Goal: Entertainment & Leisure: Consume media (video, audio)

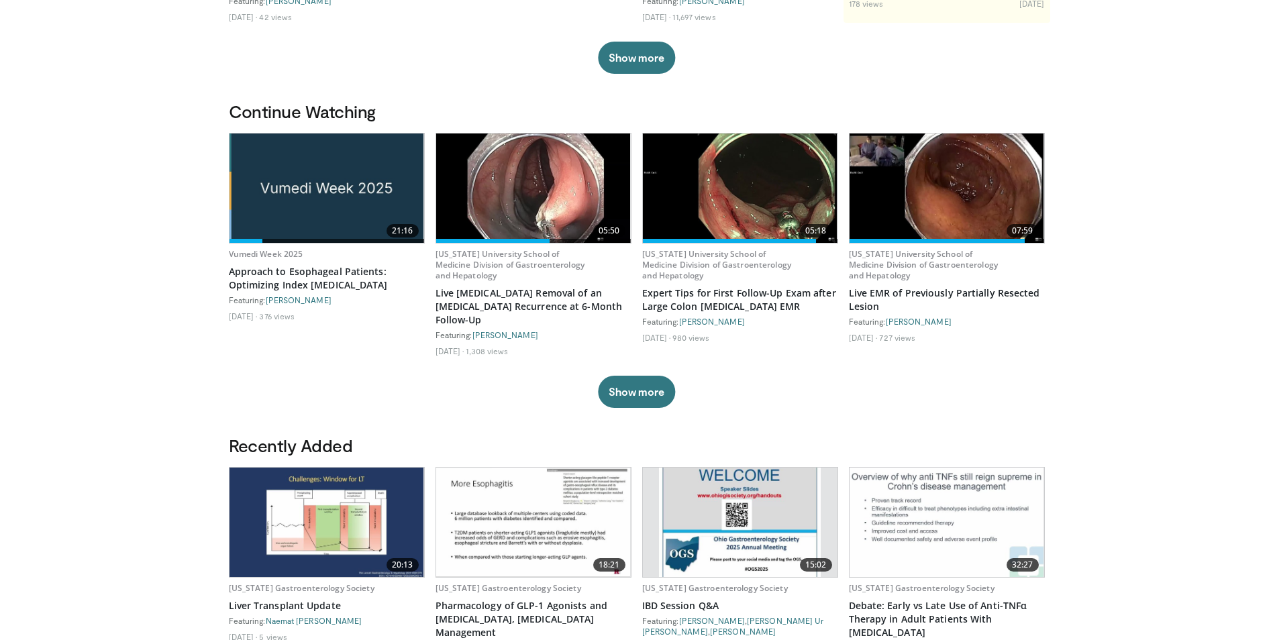
scroll to position [335, 0]
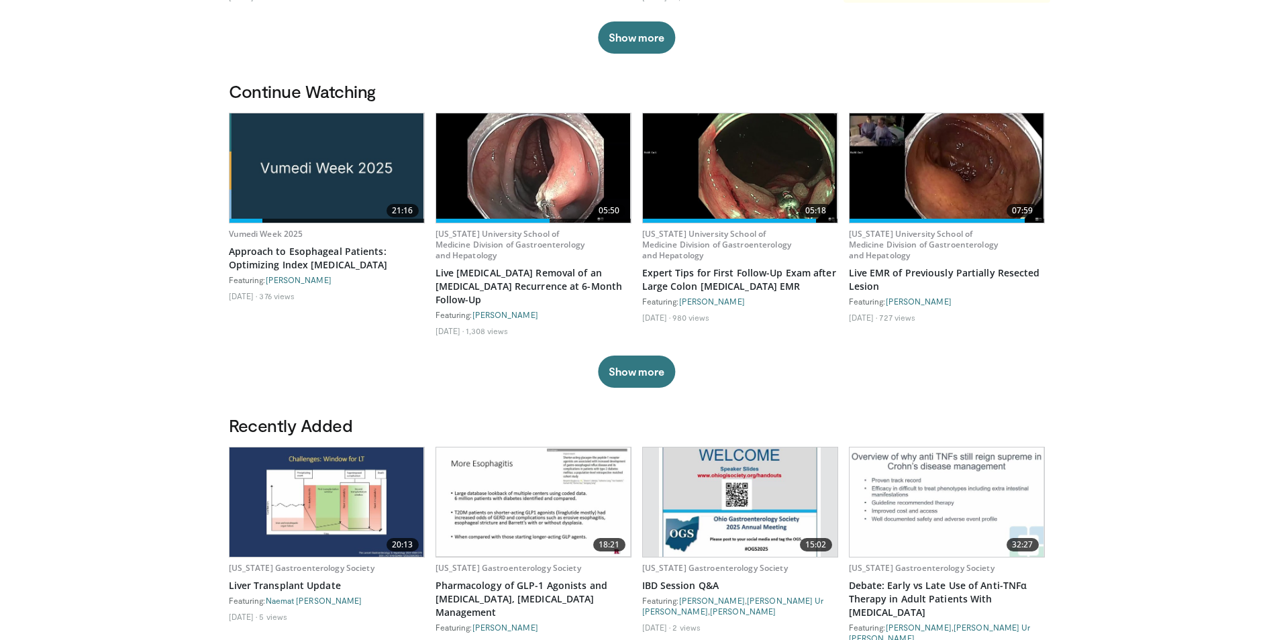
click at [314, 165] on img at bounding box center [326, 167] width 195 height 109
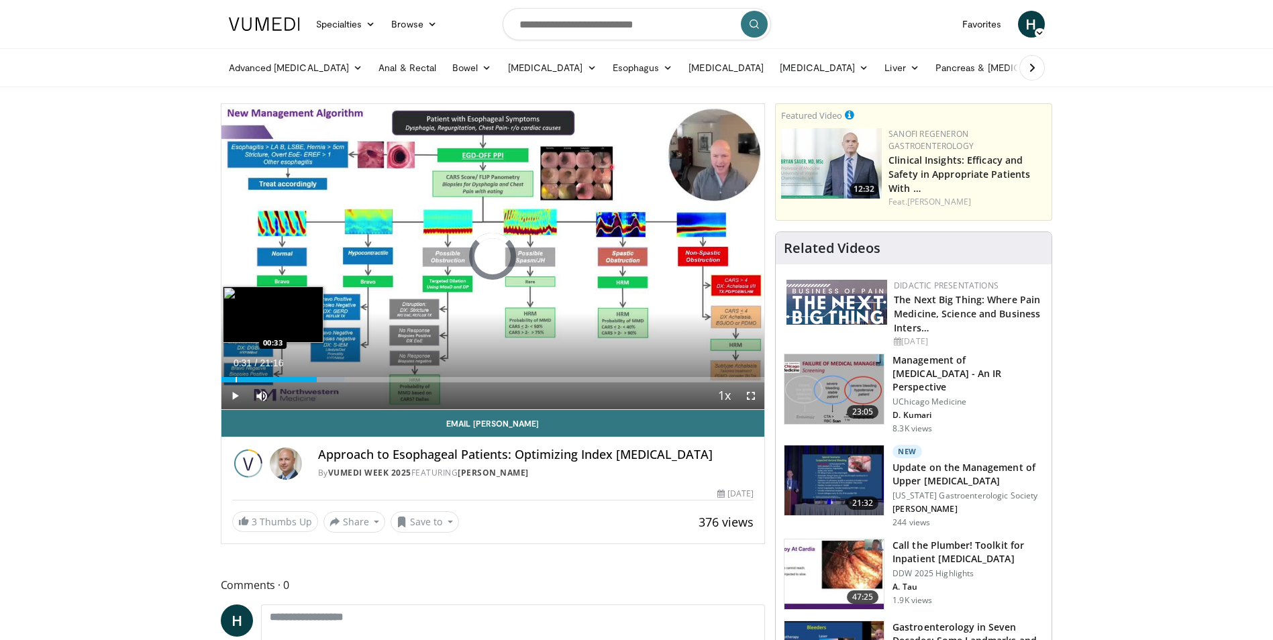
click at [233, 380] on div "Loaded : 22.68% 00:31 00:33" at bounding box center [492, 379] width 543 height 5
click at [230, 380] on div "Progress Bar" at bounding box center [230, 379] width 1 height 5
click at [221, 379] on div "Loaded : 0.78% 00:01 00:01" at bounding box center [492, 379] width 543 height 5
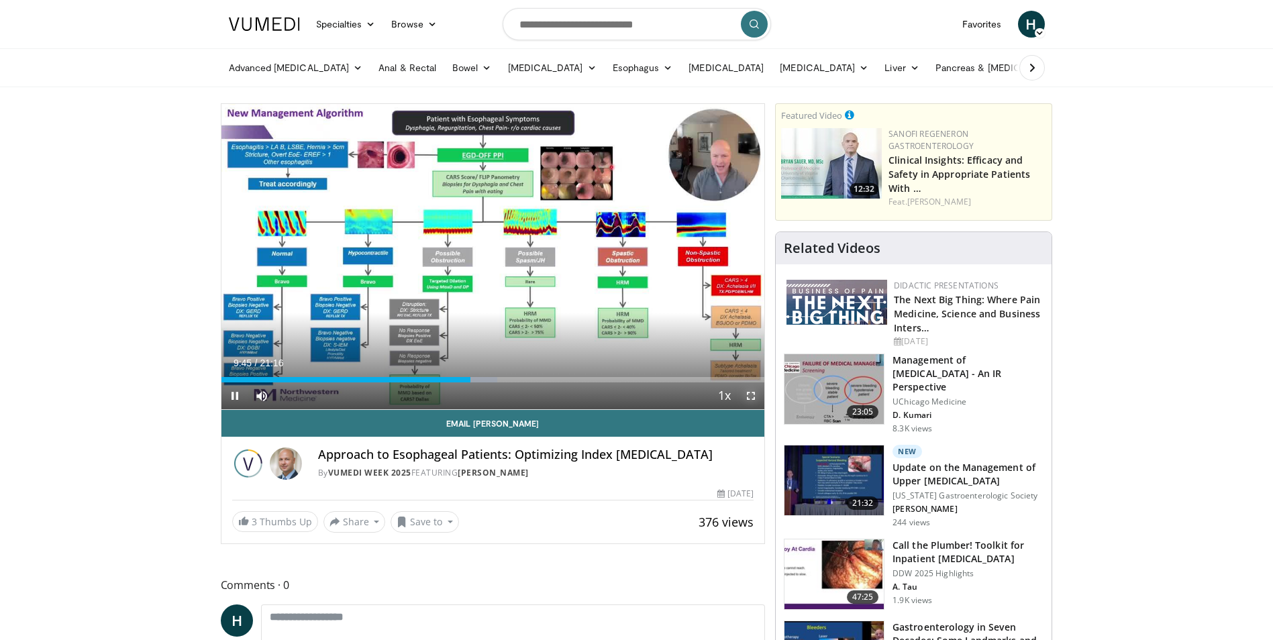
click at [749, 394] on span "Video Player" at bounding box center [750, 395] width 27 height 27
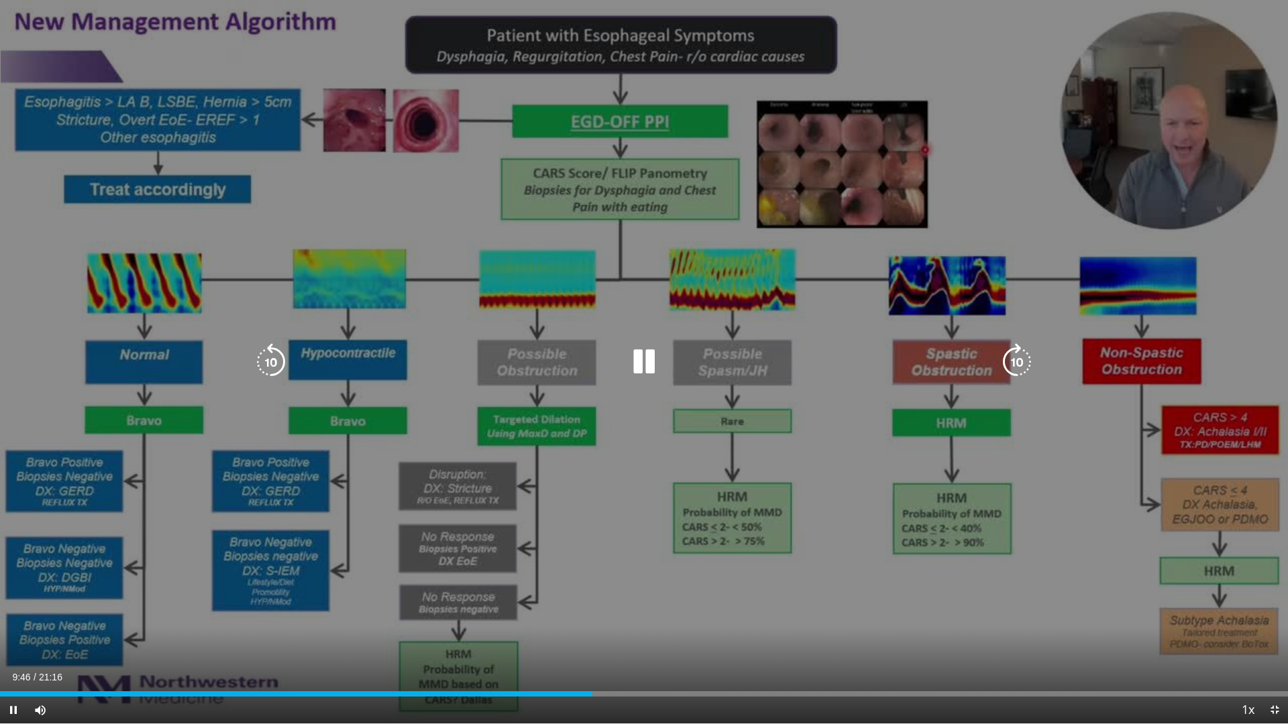
click at [641, 363] on icon "Video Player" at bounding box center [644, 362] width 38 height 38
click at [268, 359] on icon "Video Player" at bounding box center [271, 362] width 38 height 38
click at [631, 364] on icon "Video Player" at bounding box center [644, 362] width 38 height 38
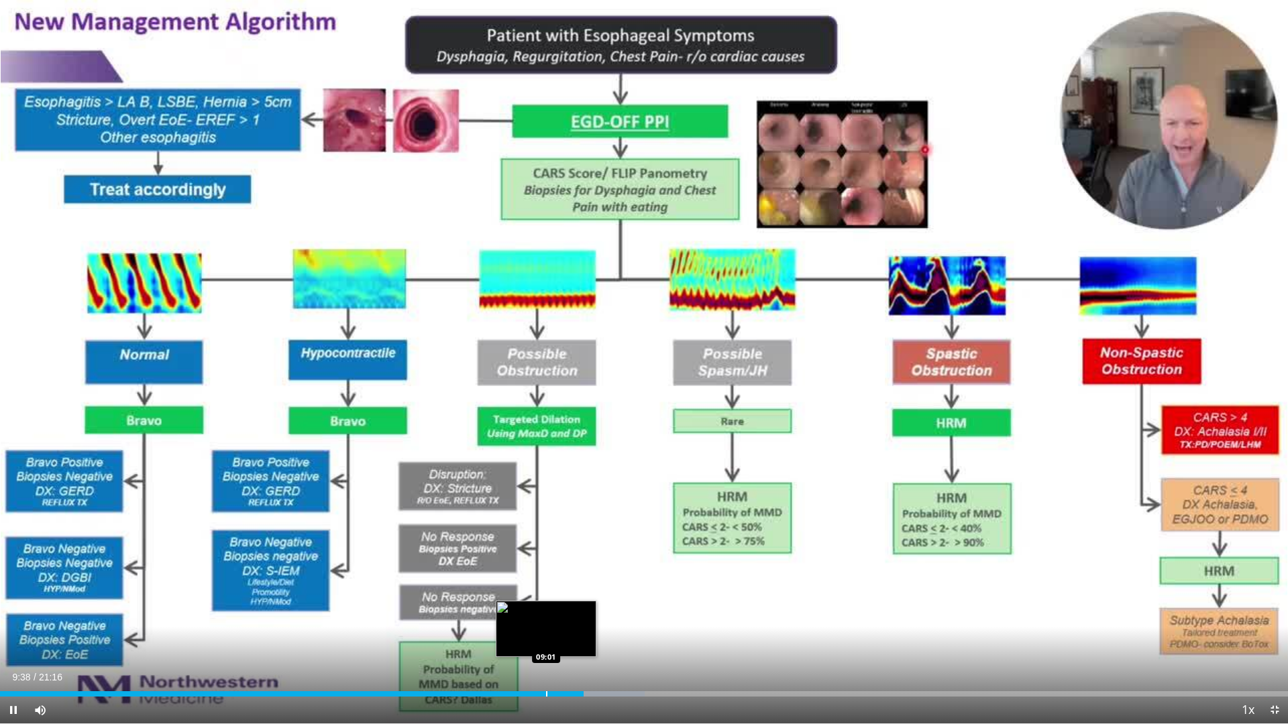
click at [546, 639] on div "Progress Bar" at bounding box center [546, 694] width 1 height 5
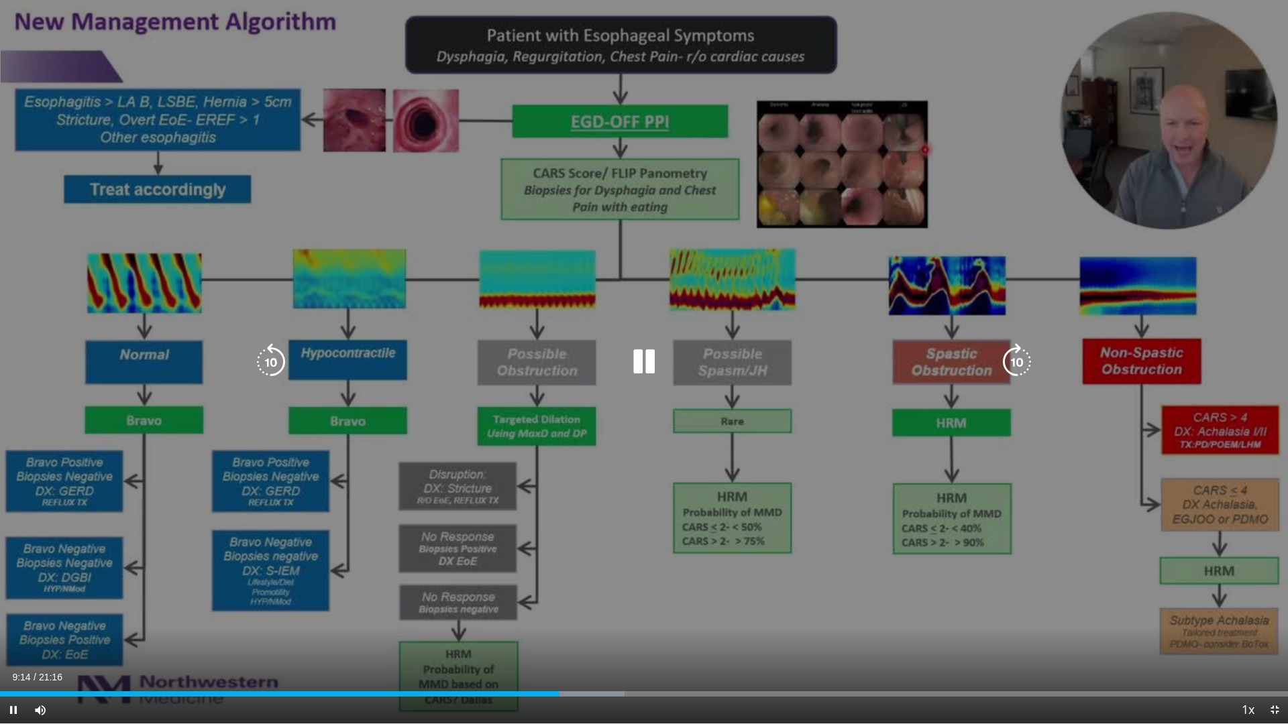
click at [1022, 356] on icon "Video Player" at bounding box center [1017, 362] width 38 height 38
click at [268, 366] on icon "Video Player" at bounding box center [271, 362] width 38 height 38
click at [270, 366] on icon "Video Player" at bounding box center [271, 362] width 38 height 38
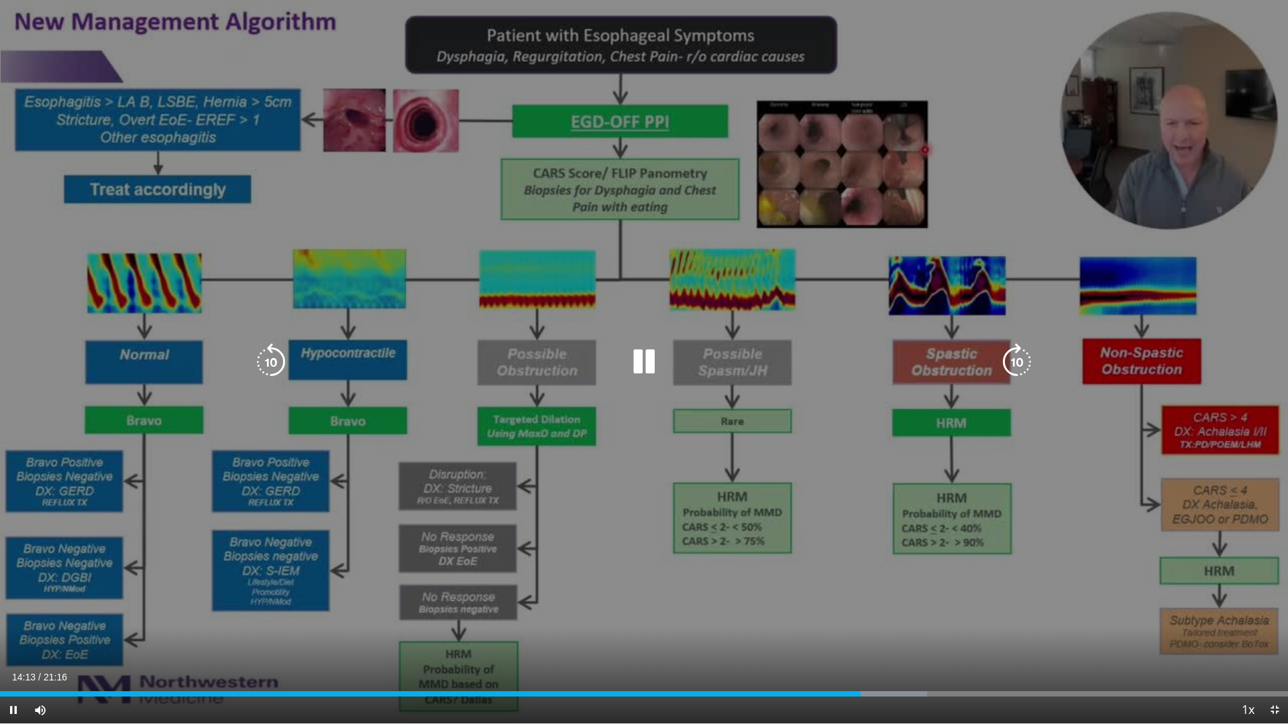
click at [264, 366] on icon "Video Player" at bounding box center [271, 362] width 38 height 38
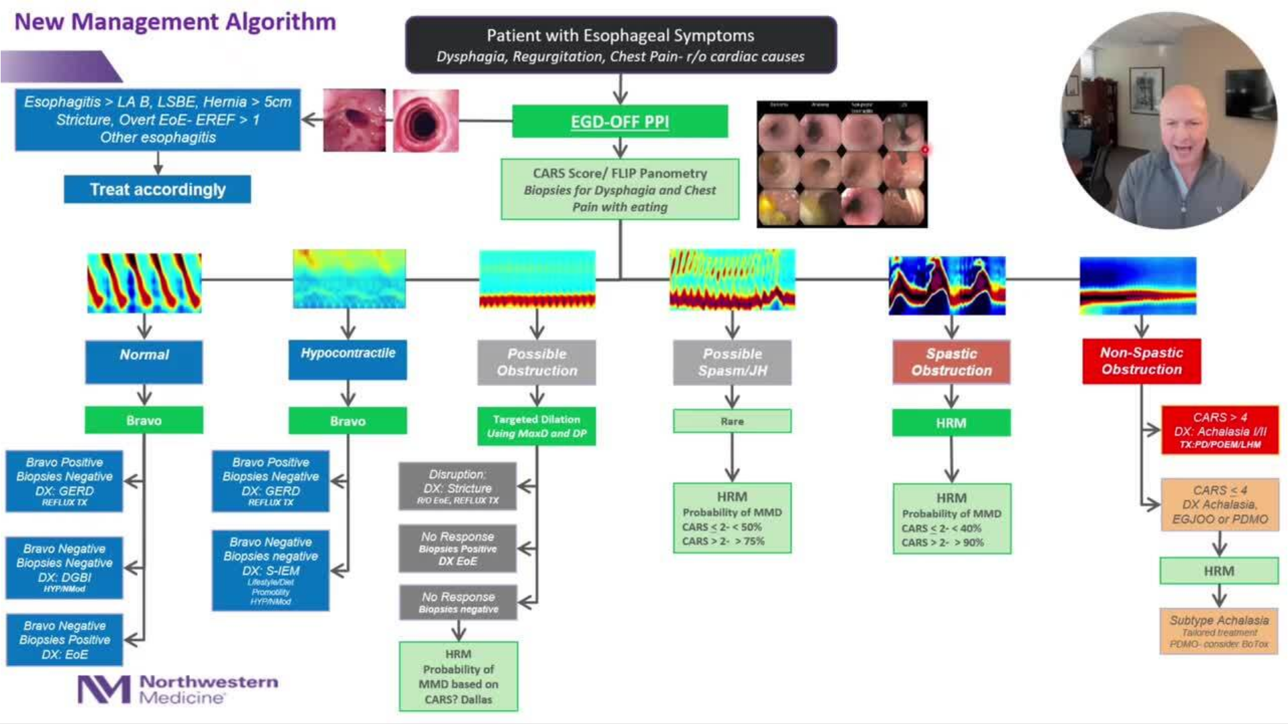
click at [264, 366] on div "20 seconds Tap to unmute" at bounding box center [644, 362] width 1288 height 724
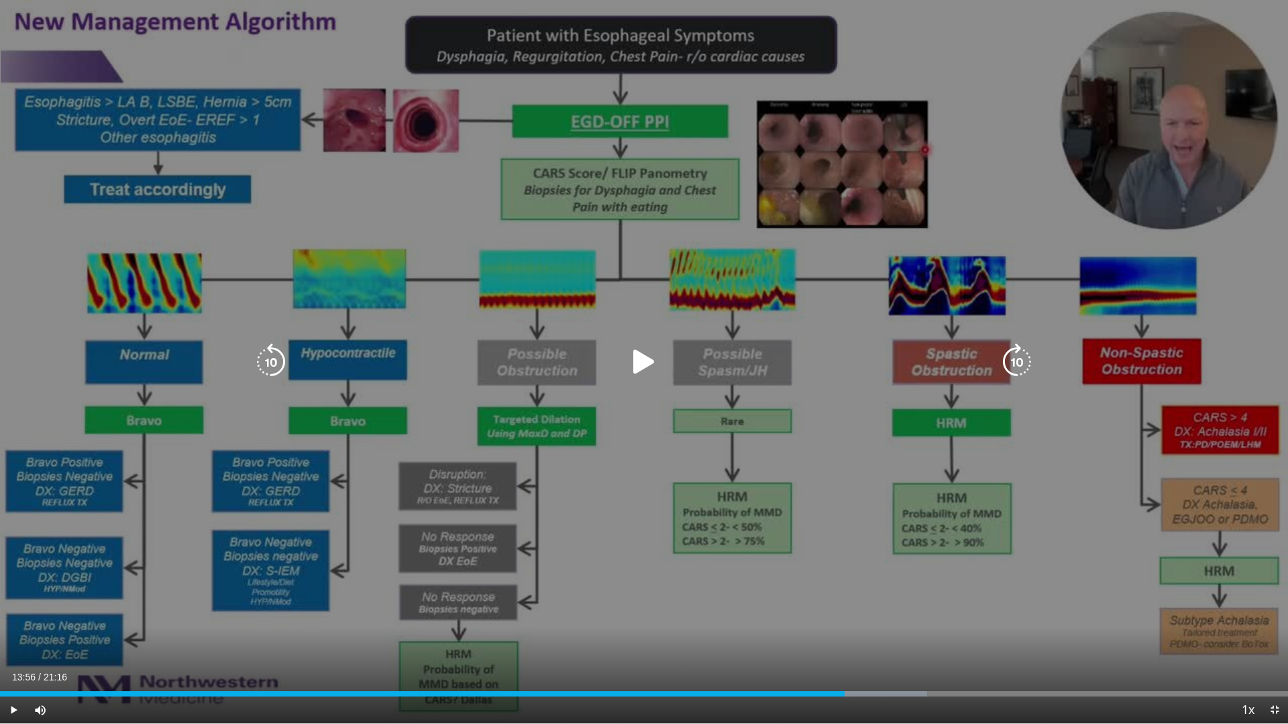
click at [276, 367] on icon "Video Player" at bounding box center [271, 362] width 38 height 38
click at [643, 370] on icon "Video Player" at bounding box center [644, 362] width 38 height 38
drag, startPoint x: 881, startPoint y: 479, endPoint x: 870, endPoint y: 474, distance: 12.6
click at [878, 478] on div "10 seconds Tap to unmute" at bounding box center [644, 362] width 1288 height 724
click at [268, 363] on icon "Video Player" at bounding box center [271, 362] width 38 height 38
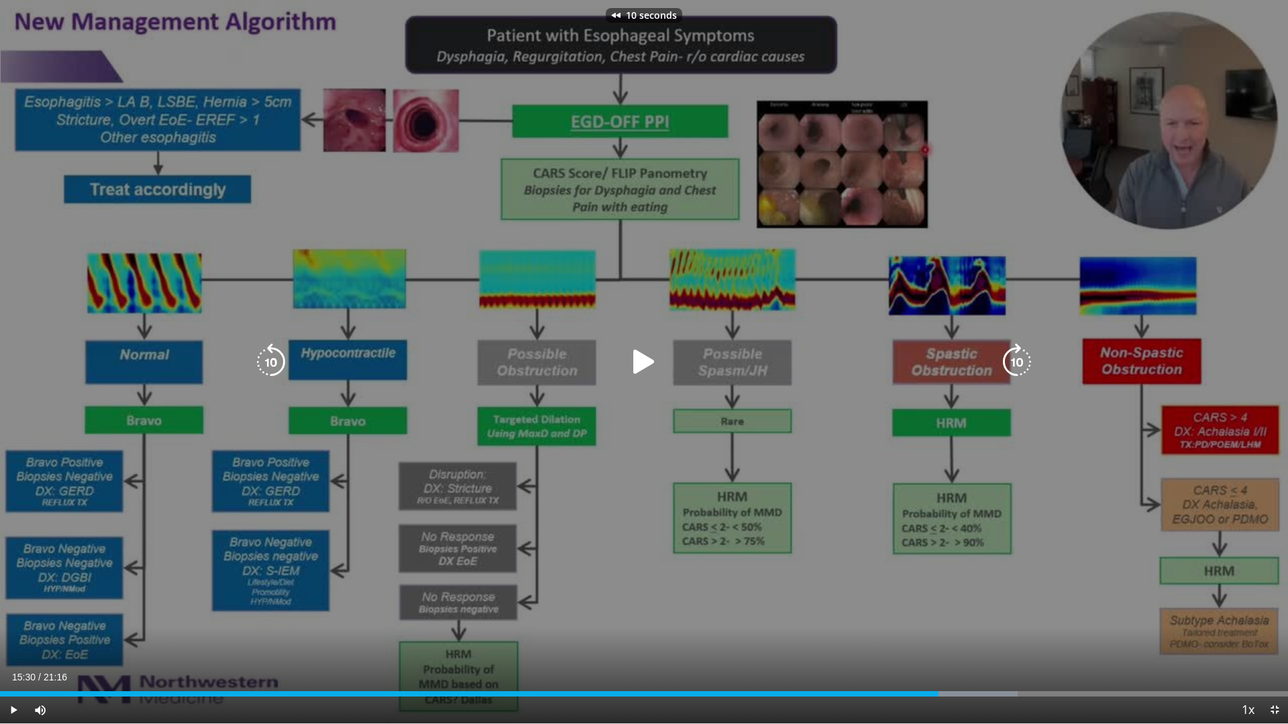
click at [268, 363] on icon "Video Player" at bounding box center [271, 362] width 38 height 38
click at [268, 363] on div "40 seconds Tap to unmute" at bounding box center [644, 362] width 1288 height 724
click at [269, 363] on icon "Video Player" at bounding box center [271, 362] width 38 height 38
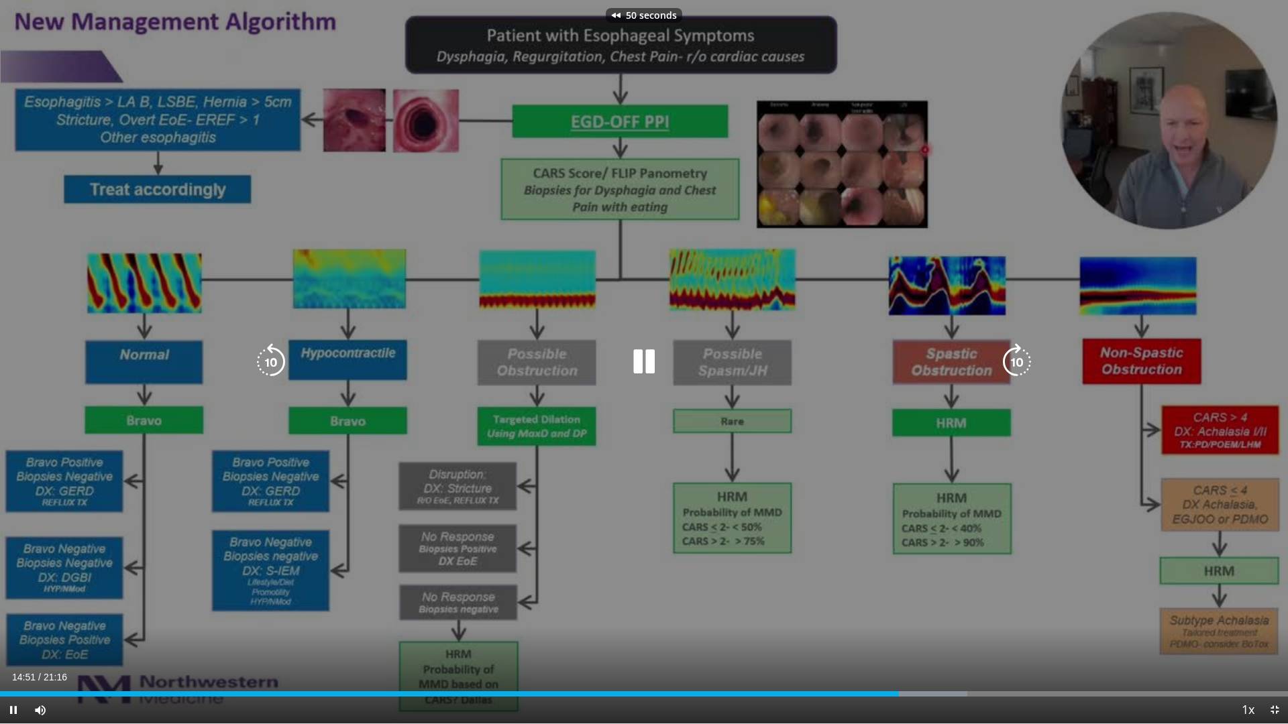
click at [636, 369] on icon "Video Player" at bounding box center [644, 362] width 38 height 38
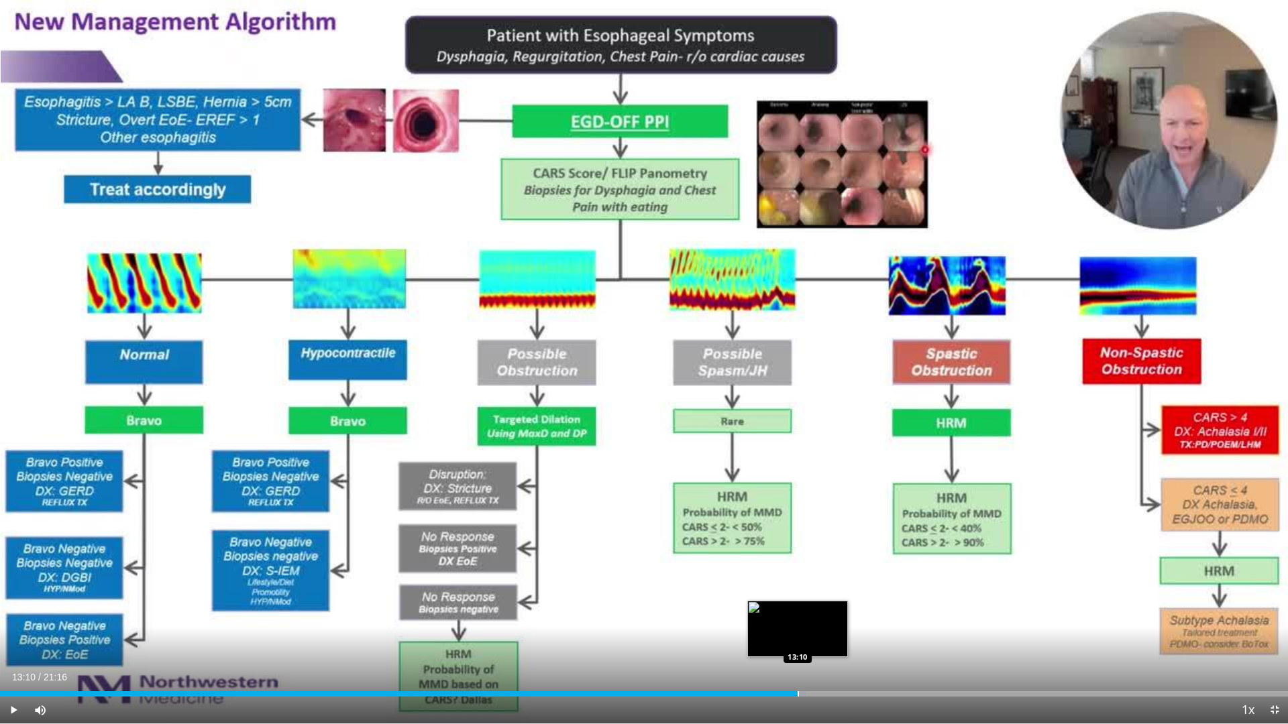
click at [798, 639] on div "Loaded : 62.57% 13:10 13:10" at bounding box center [644, 690] width 1288 height 13
click at [769, 639] on div "Loaded : 62.67% 13:10 12:44" at bounding box center [644, 690] width 1288 height 13
click at [727, 639] on div "Loaded : 60.32% 12:42 12:05" at bounding box center [644, 690] width 1288 height 13
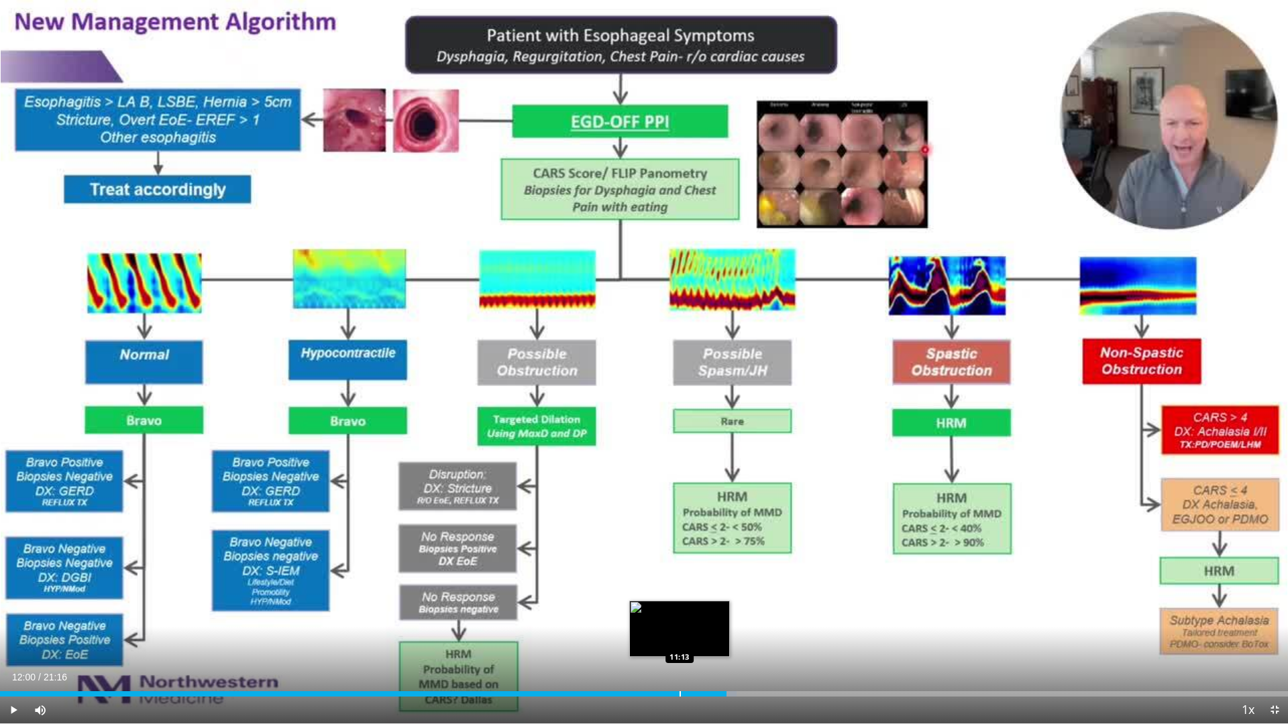
click at [680, 639] on div "Loaded : 57.19% 12:00 11:13" at bounding box center [644, 690] width 1288 height 13
click at [644, 639] on div "Loaded : 53.27% 11:13 10:40" at bounding box center [644, 690] width 1288 height 13
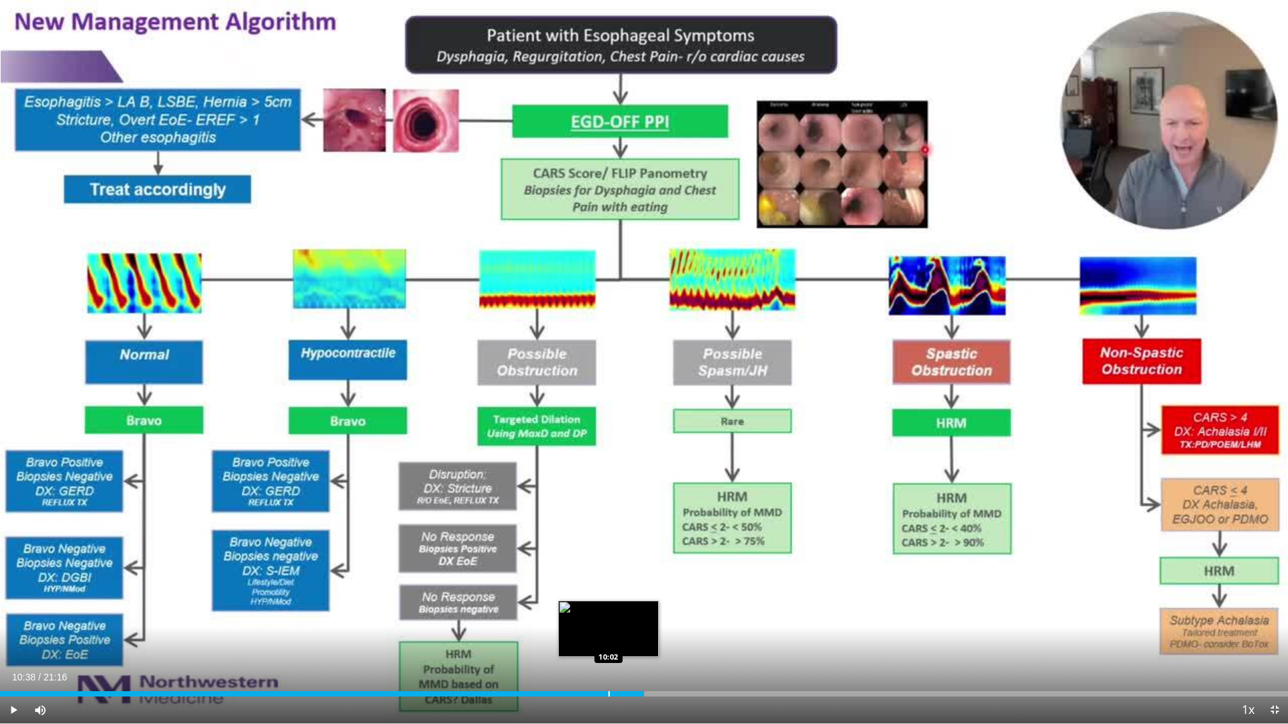
click at [608, 639] on div "Loaded : 50.14% 10:38 10:02" at bounding box center [644, 690] width 1288 height 13
click at [570, 639] on div "Loaded : 47.79% 10:02 09:25" at bounding box center [644, 690] width 1288 height 13
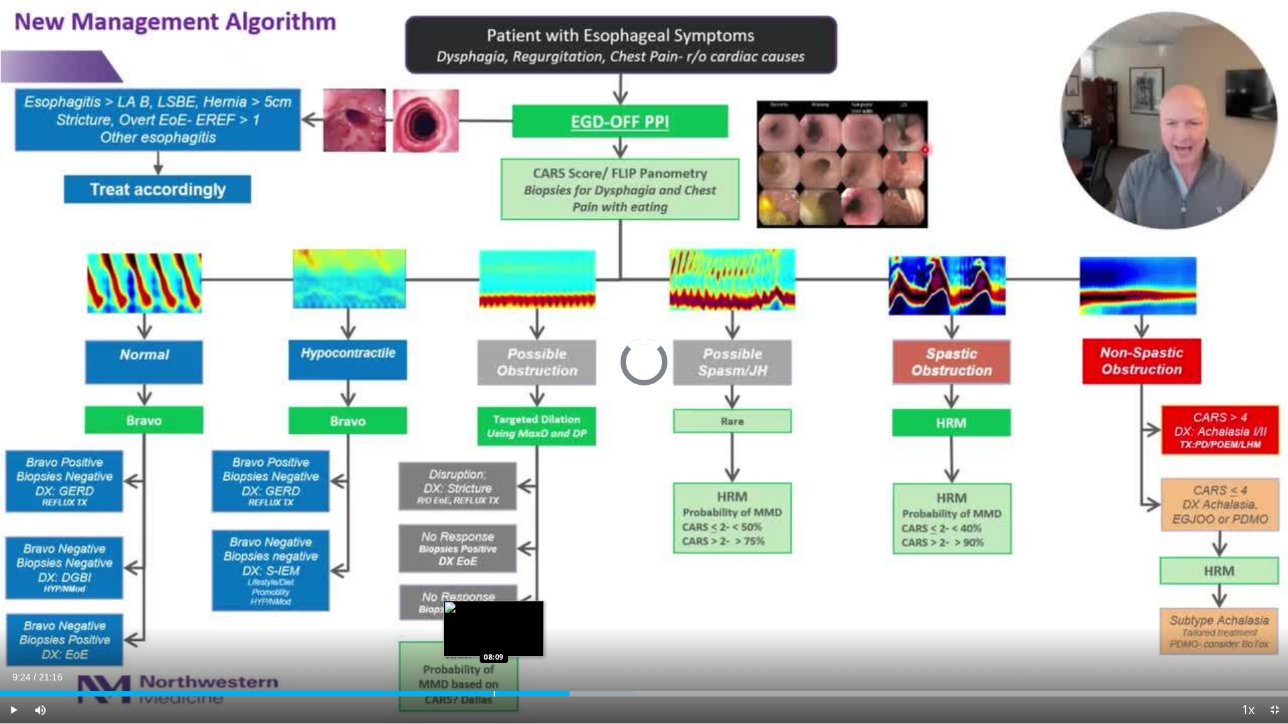
click at [493, 639] on div "Loaded : 49.27% 09:24 08:09" at bounding box center [644, 690] width 1288 height 13
click at [468, 639] on div "08:08" at bounding box center [246, 694] width 493 height 5
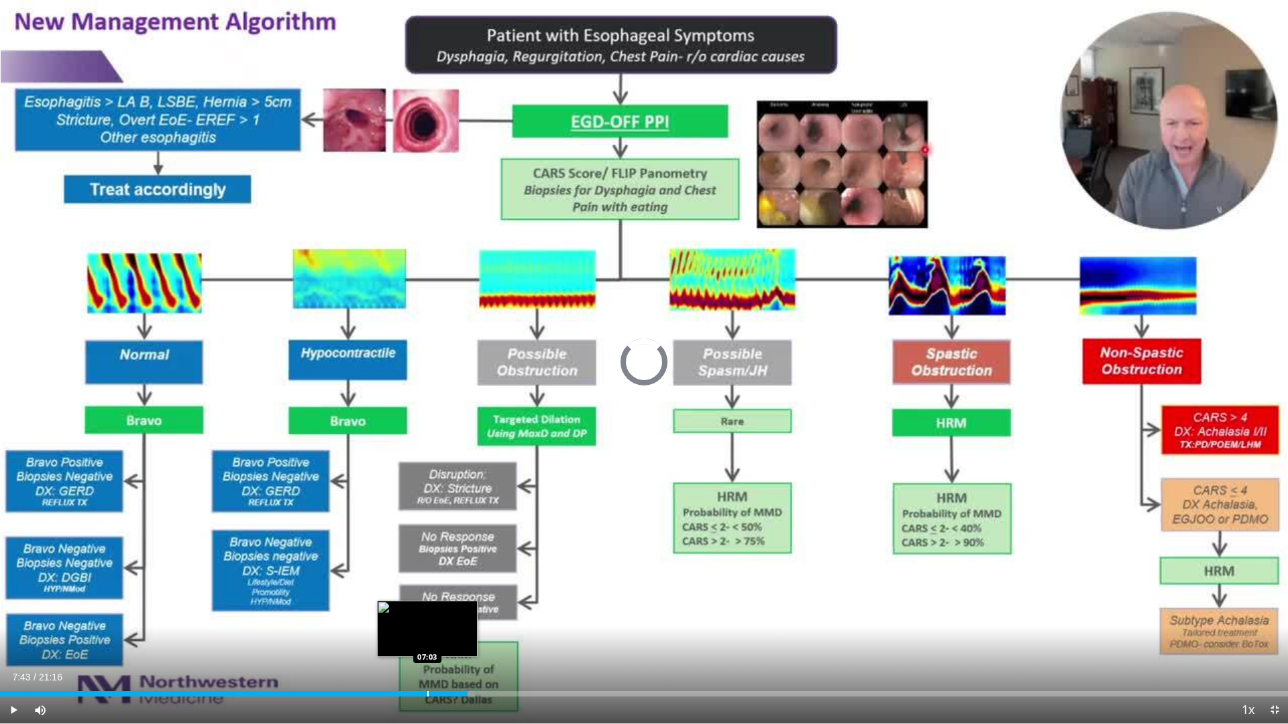
click at [424, 639] on div "Loaded : 36.82% 07:43 07:03" at bounding box center [644, 694] width 1288 height 5
click at [402, 639] on div "Progress Bar" at bounding box center [402, 694] width 1 height 5
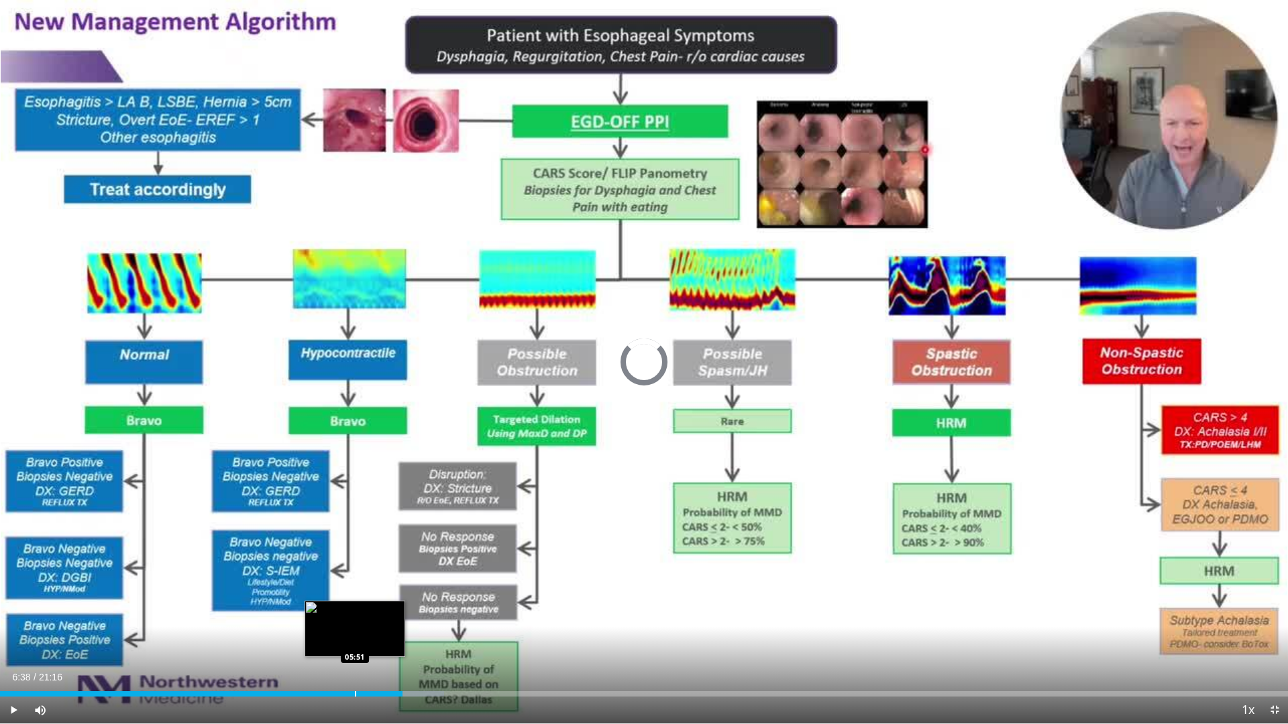
click at [354, 639] on div "06:38" at bounding box center [201, 694] width 402 height 5
click at [375, 639] on div "Progress Bar" at bounding box center [375, 694] width 1 height 5
click at [381, 639] on div "Progress Bar" at bounding box center [380, 694] width 1 height 5
click at [411, 639] on div "Progress Bar" at bounding box center [411, 694] width 1 height 5
click at [396, 639] on div "Progress Bar" at bounding box center [396, 694] width 1 height 5
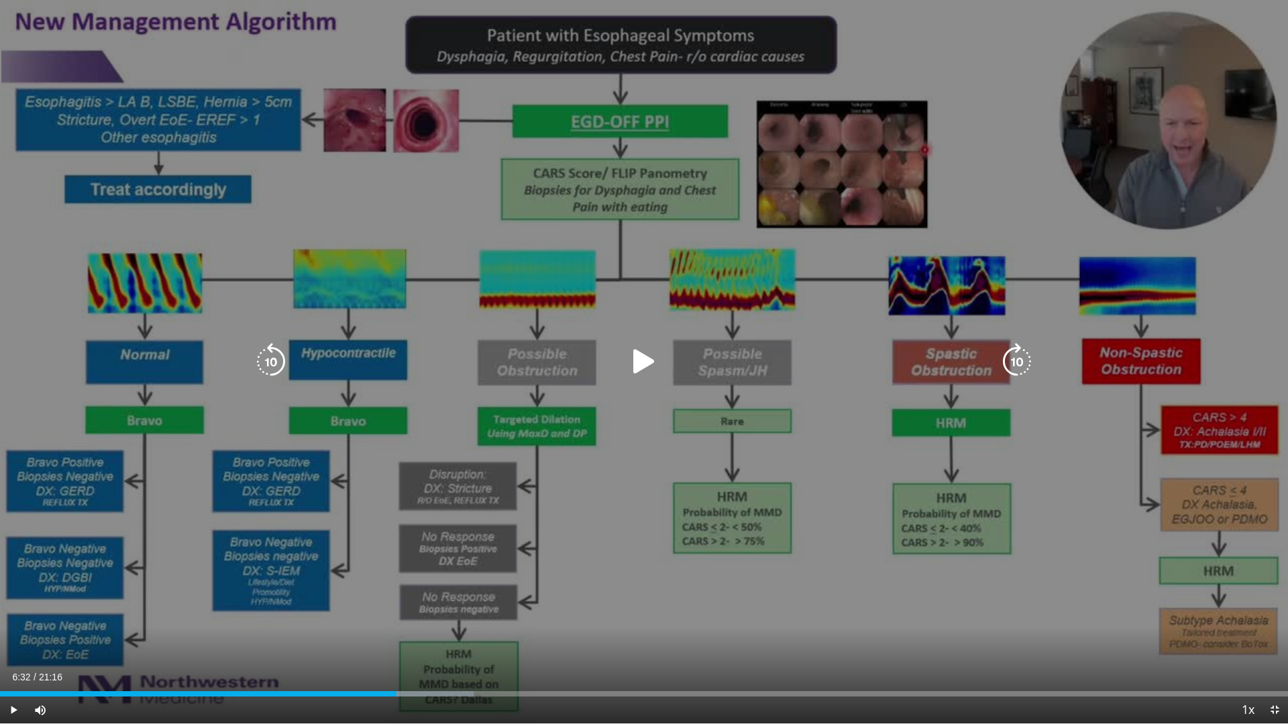
drag, startPoint x: 632, startPoint y: 359, endPoint x: 633, endPoint y: 370, distance: 10.8
click at [632, 359] on icon "Video Player" at bounding box center [644, 362] width 38 height 38
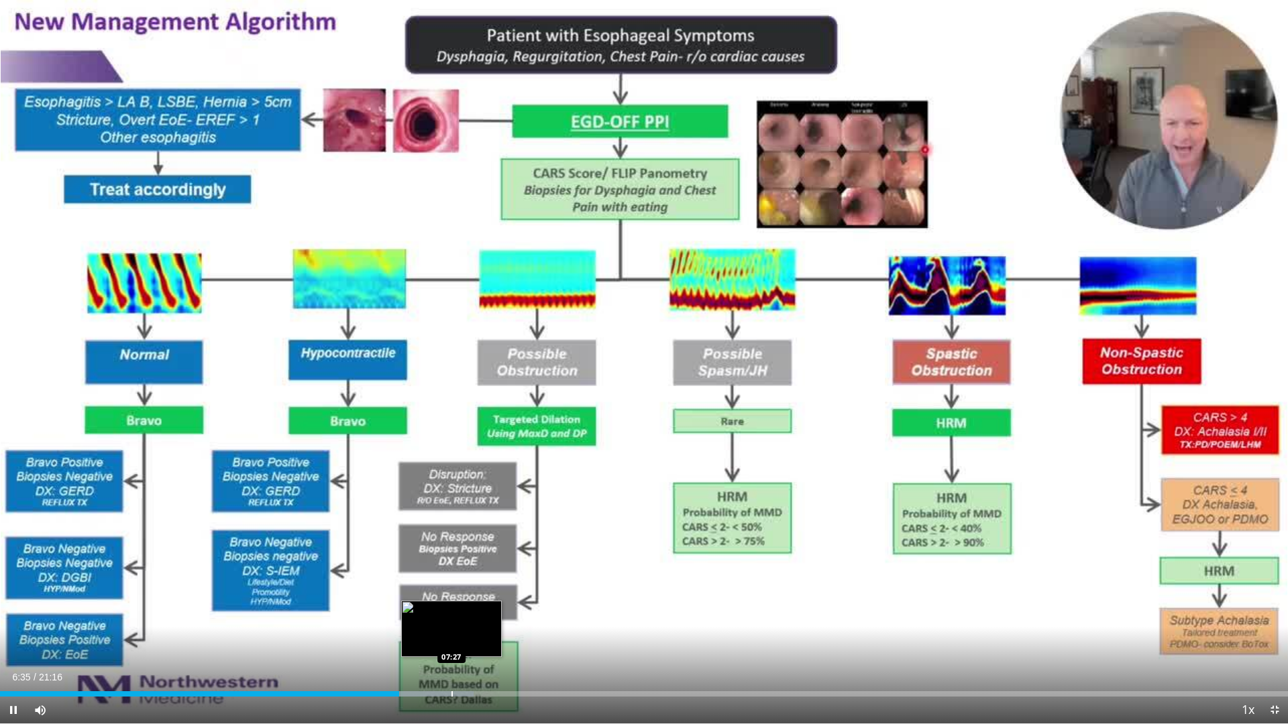
click at [452, 639] on div "Loaded : 36.76% 06:35 07:27" at bounding box center [644, 690] width 1288 height 13
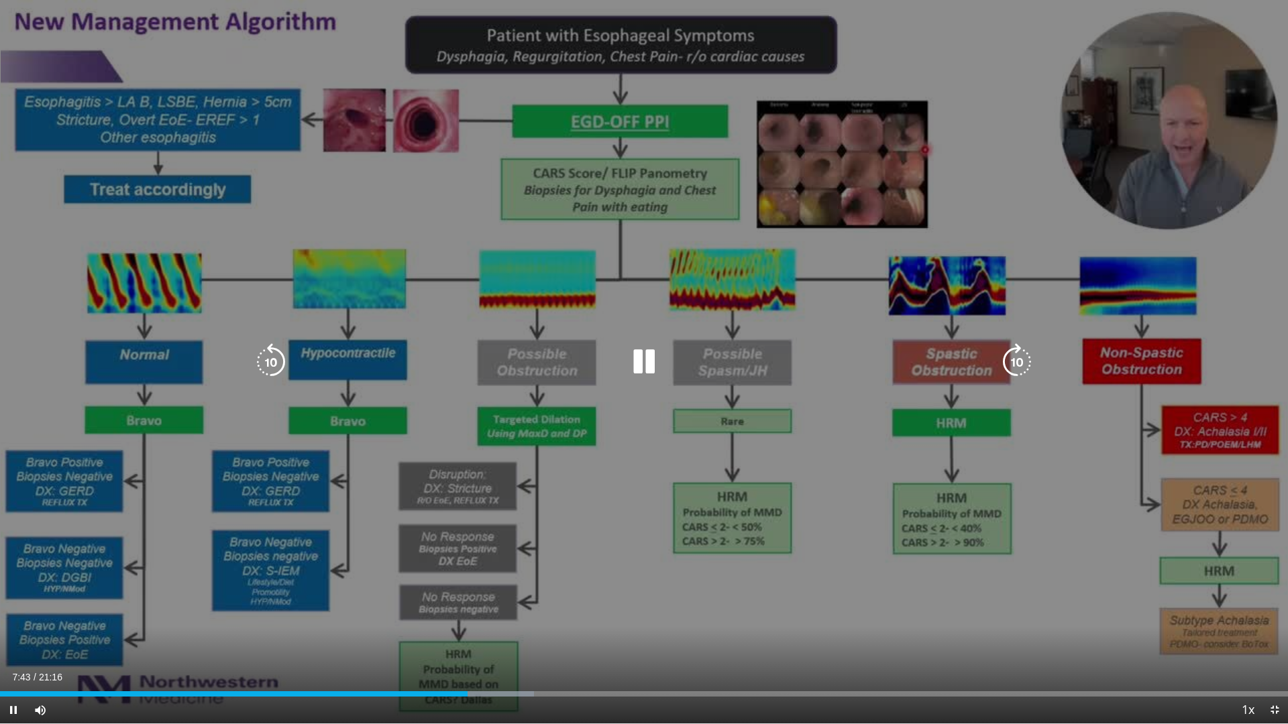
click at [1092, 437] on div "50 seconds Tap to unmute" at bounding box center [644, 362] width 1288 height 724
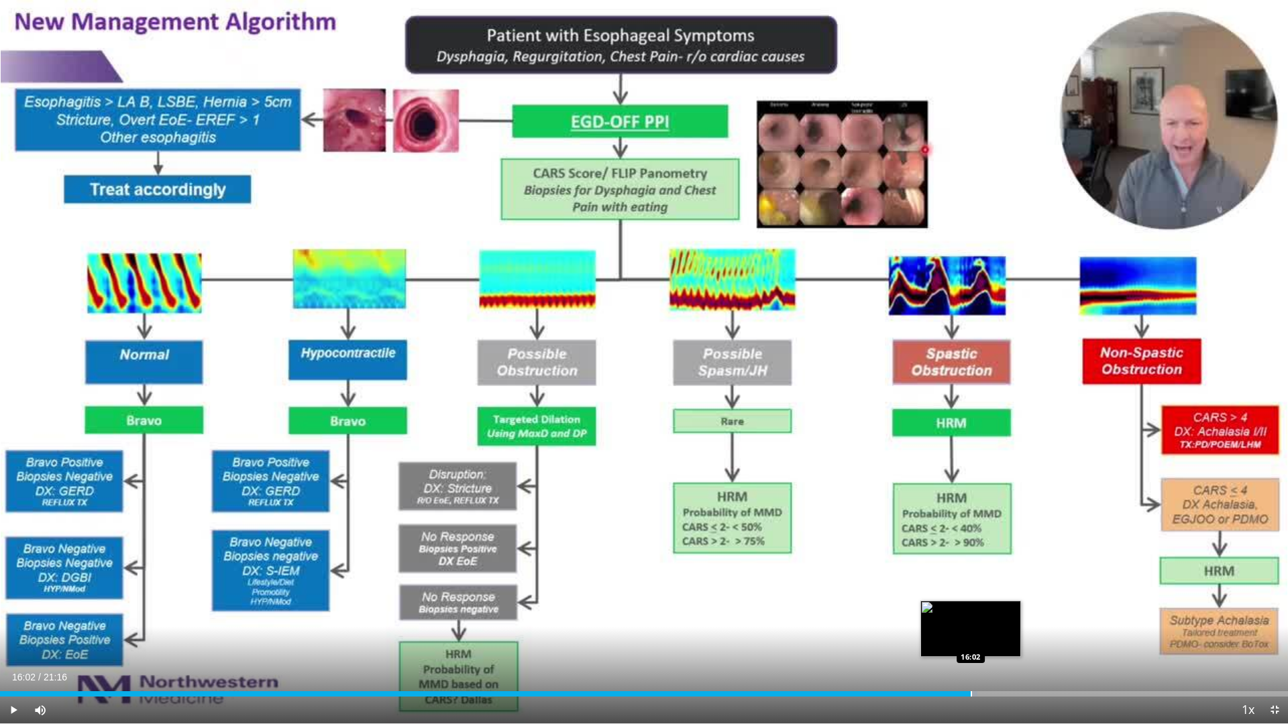
click at [971, 639] on div "Loaded : 75.87% 07:43 16:02" at bounding box center [644, 690] width 1288 height 13
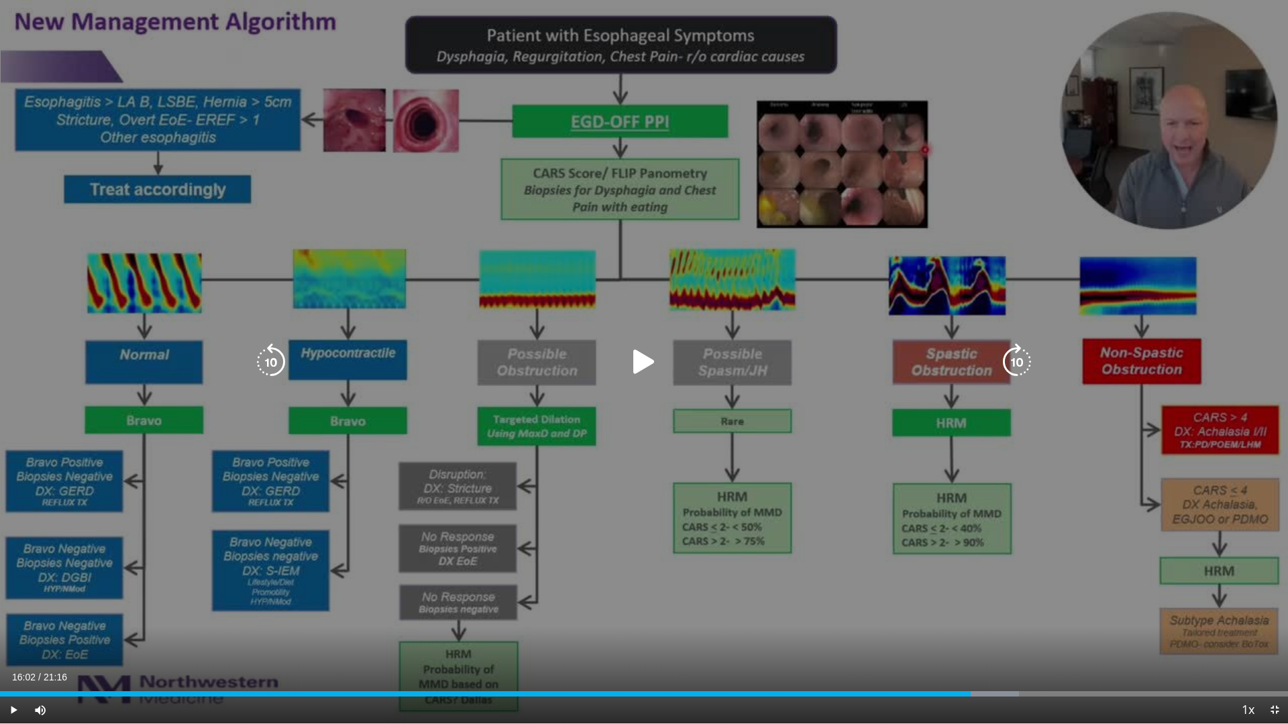
click at [646, 425] on div "50 seconds Tap to unmute" at bounding box center [644, 362] width 1288 height 724
click at [815, 378] on div "50 seconds Tap to unmute" at bounding box center [644, 362] width 1288 height 724
click at [934, 426] on div "50 seconds Tap to unmute" at bounding box center [644, 362] width 1288 height 724
